Goal: Transaction & Acquisition: Purchase product/service

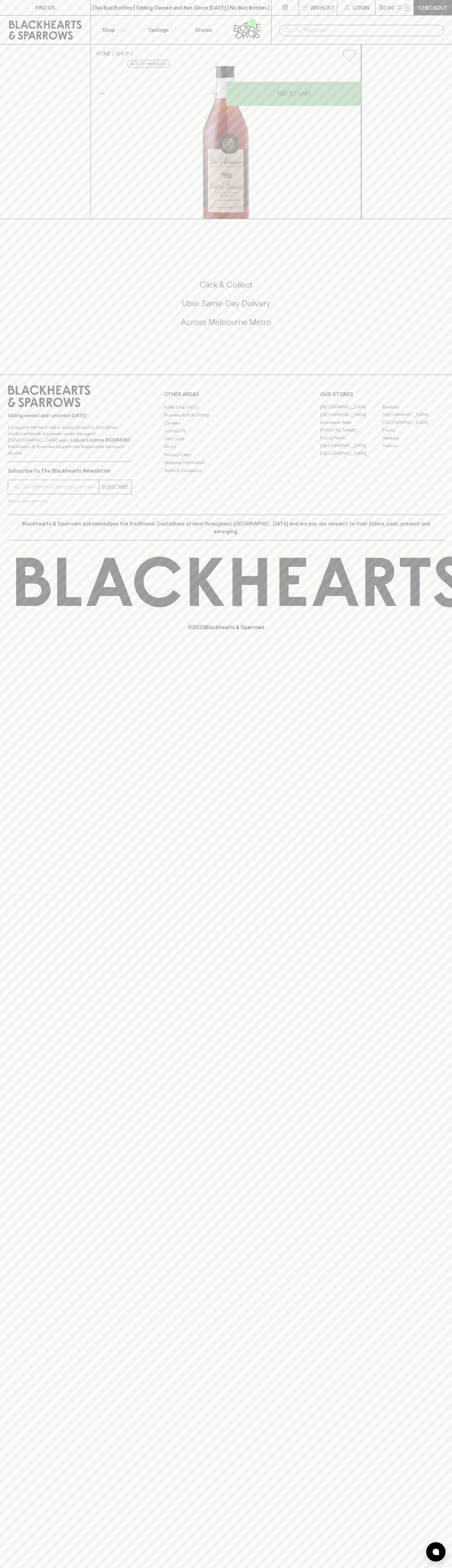
click at [424, 47] on div "HOME SHOP Comte de Lamaëstre Bas-Armagnac 1990 $156.00 Add to wishlist No Furth…" at bounding box center [226, 131] width 452 height 175
click at [108, 1567] on html "FIND US | No Bad Bottles | Sibling Owned and Run Since [DATE] | No Bad Bottles …" at bounding box center [226, 784] width 452 height 1568
click at [27, 1230] on div "FIND US | No Bad Bottles | Sibling Owned and Run Since [DATE] | No Bad Bottles …" at bounding box center [226, 784] width 452 height 1568
